Goal: Information Seeking & Learning: Learn about a topic

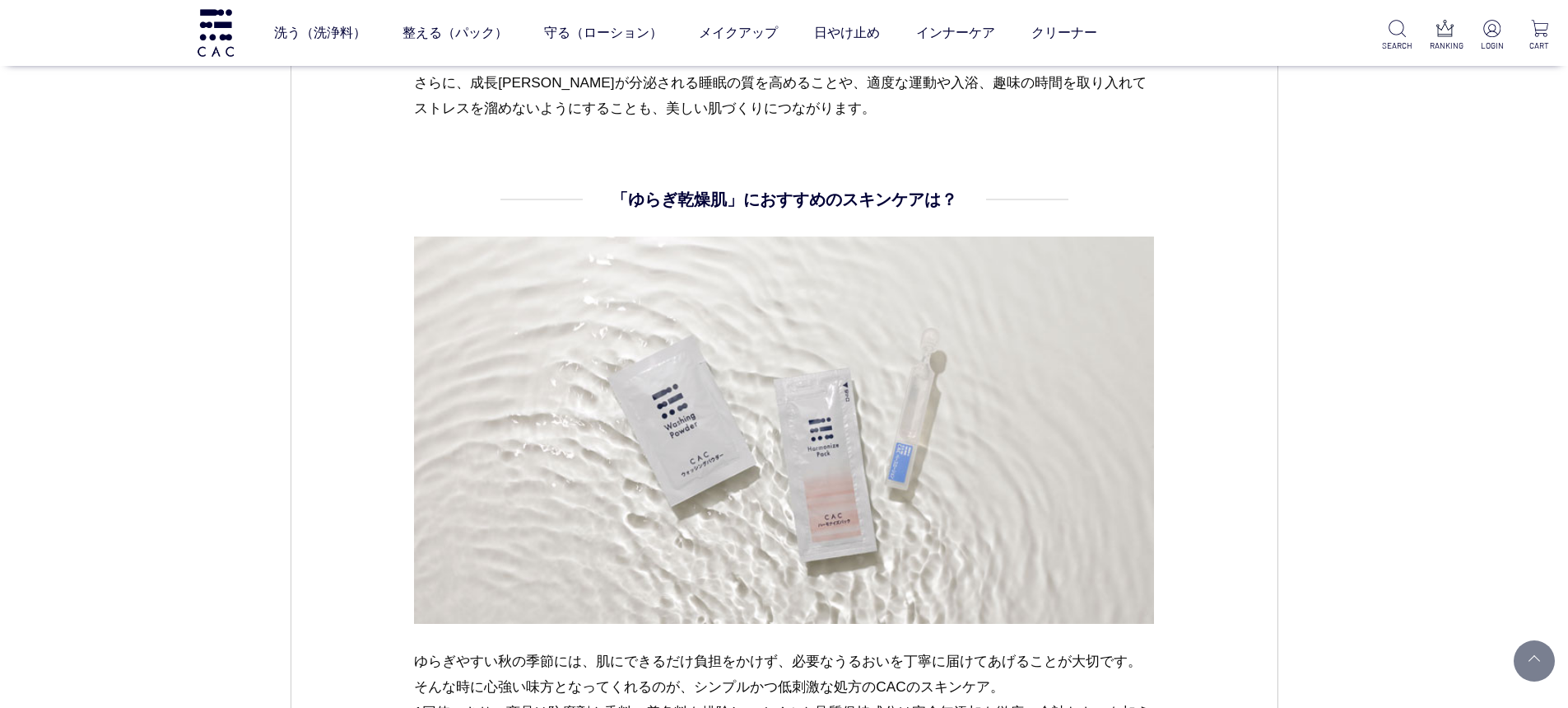
scroll to position [5272, 0]
click at [962, 30] on link "インナーケア" at bounding box center [956, 33] width 79 height 46
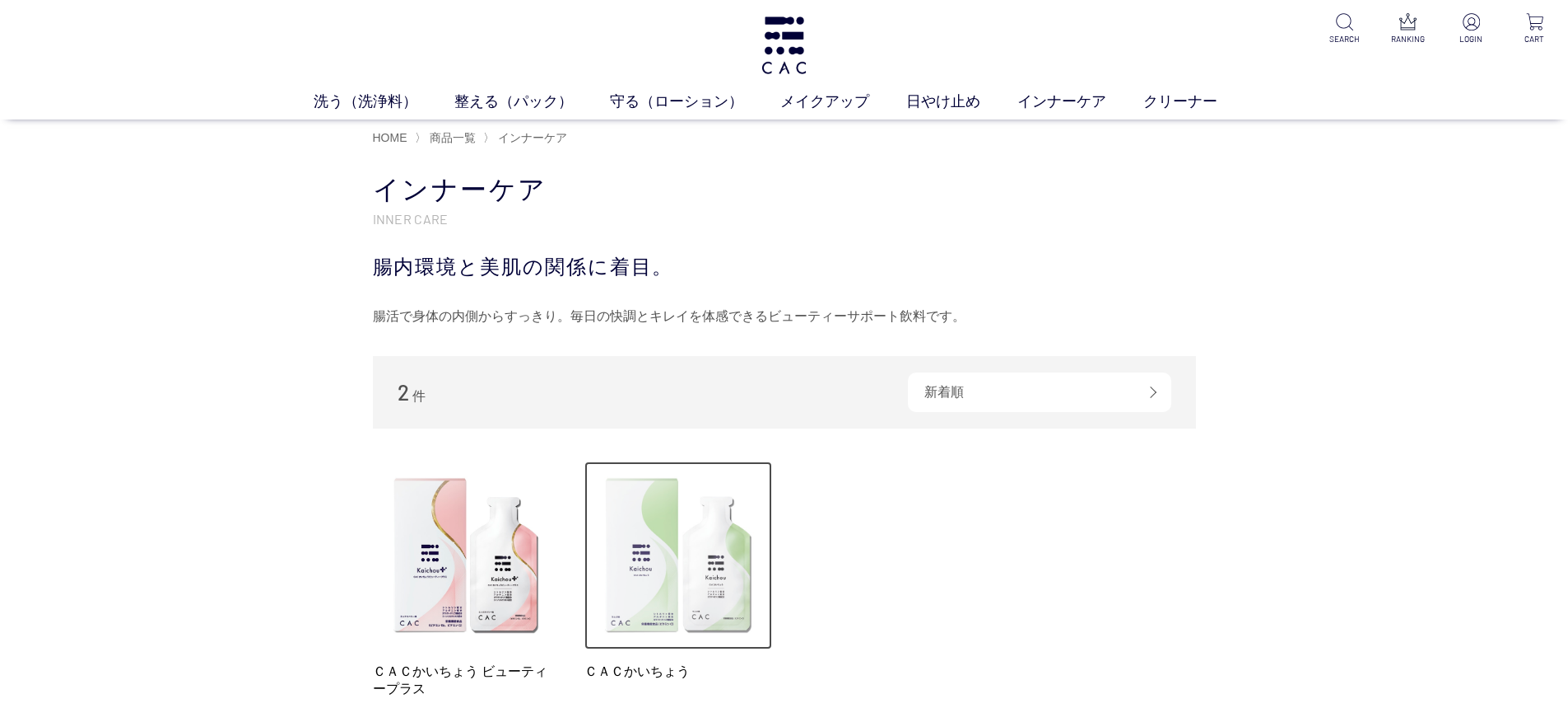
click at [715, 562] on img at bounding box center [678, 555] width 187 height 188
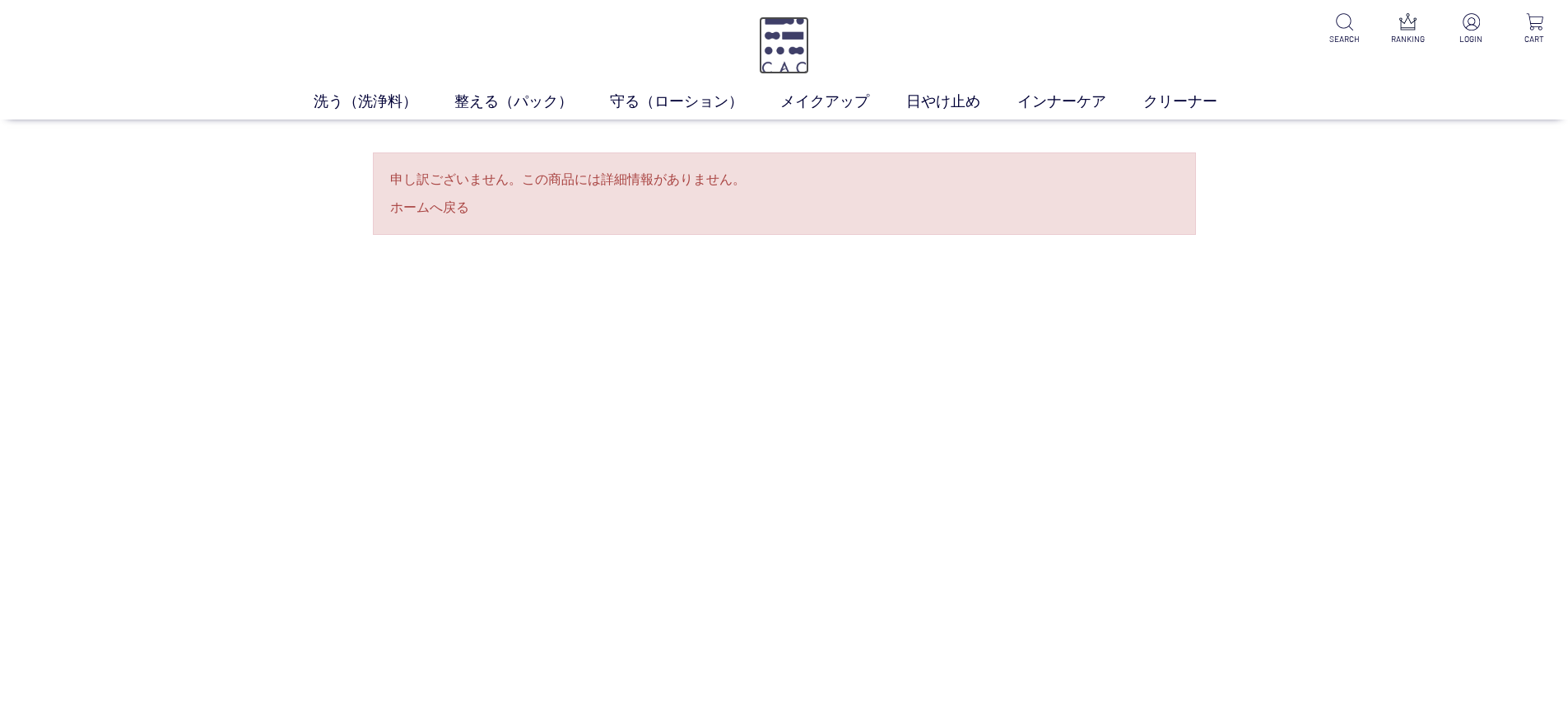
click at [794, 26] on img at bounding box center [784, 46] width 50 height 57
